Goal: Navigation & Orientation: Find specific page/section

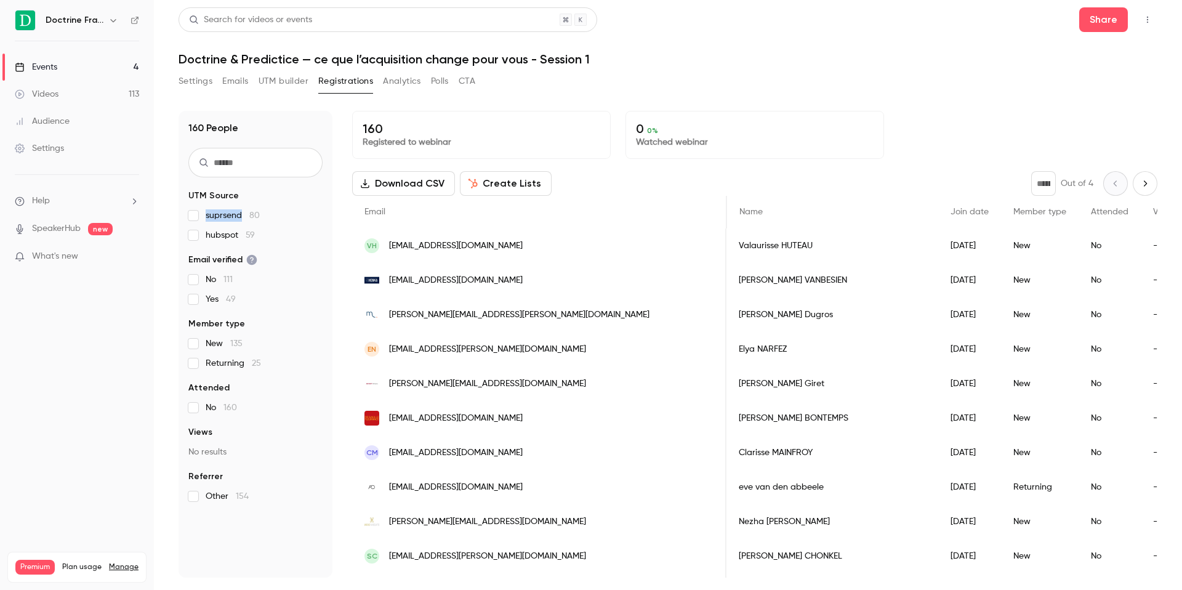
scroll to position [0, 410]
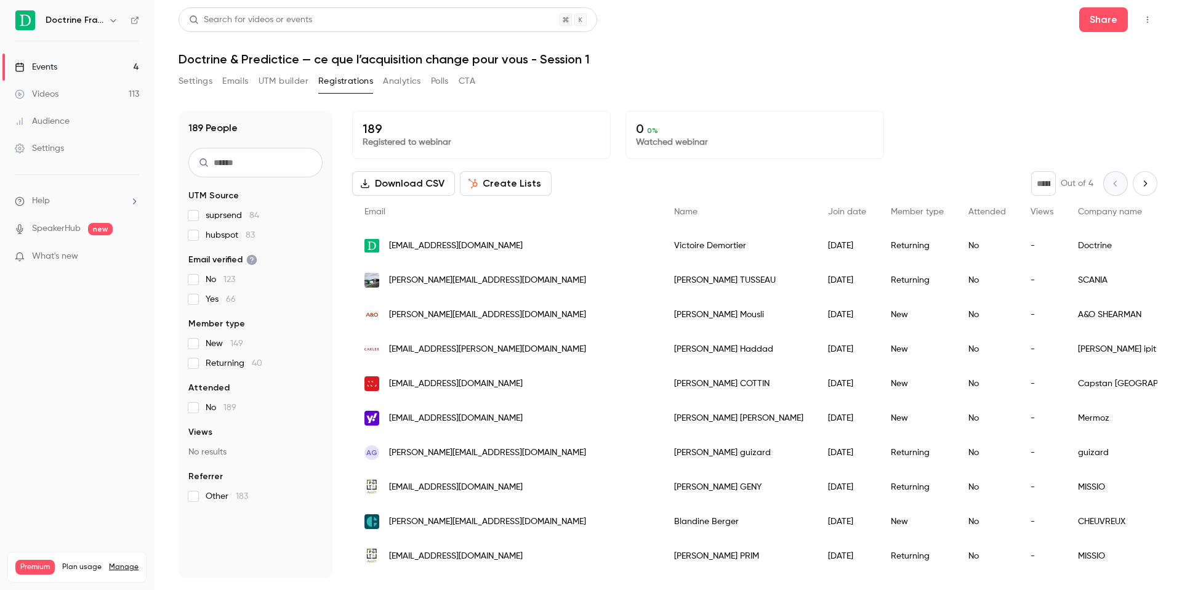
click at [55, 65] on div "Events" at bounding box center [36, 67] width 42 height 12
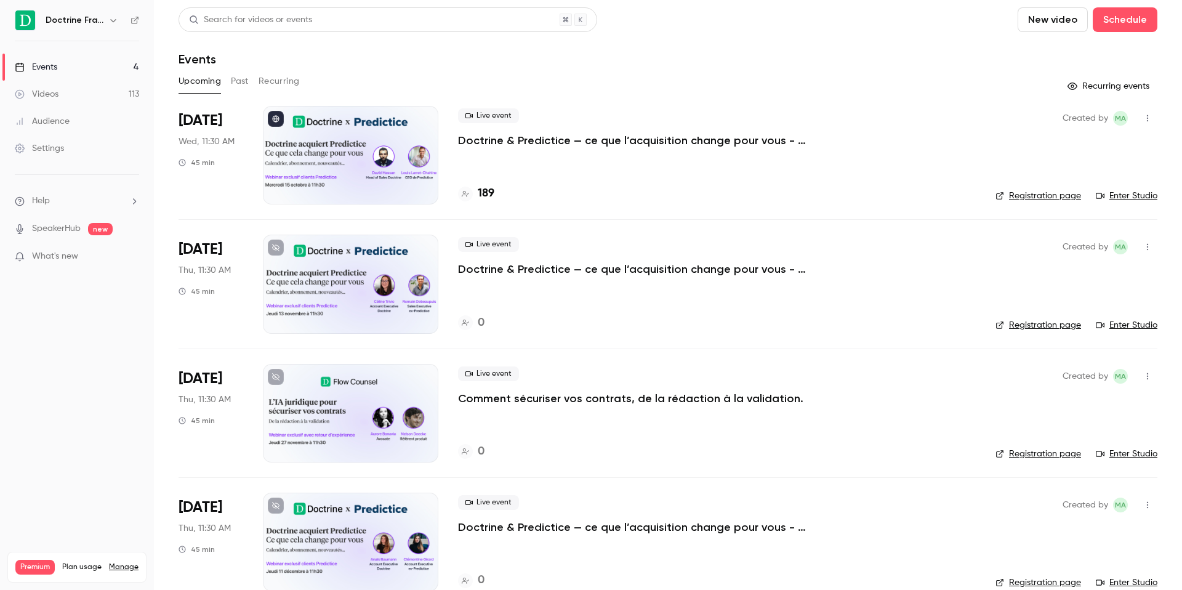
click at [491, 186] on h4 "189" at bounding box center [486, 193] width 17 height 17
